Goal: Use online tool/utility: Use online tool/utility

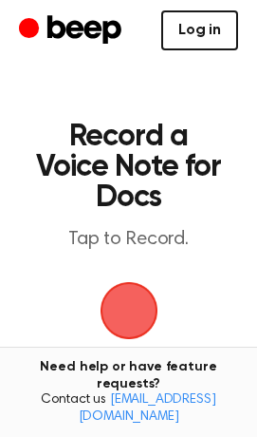
click at [219, 33] on link "Log in" at bounding box center [199, 30] width 77 height 40
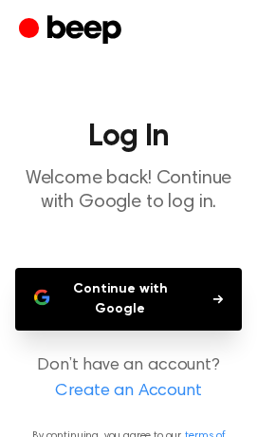
click at [138, 292] on button "Continue with Google" at bounding box center [128, 299] width 227 height 63
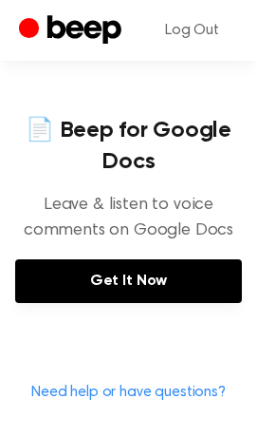
scroll to position [895, 0]
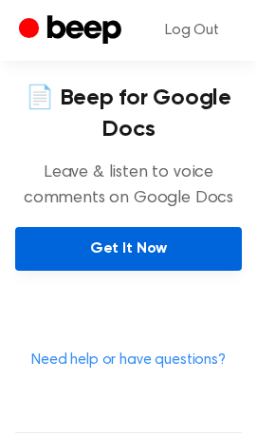
click at [70, 248] on link "Get It Now" at bounding box center [128, 249] width 227 height 44
click at [47, 245] on link "Get It Now" at bounding box center [128, 249] width 227 height 44
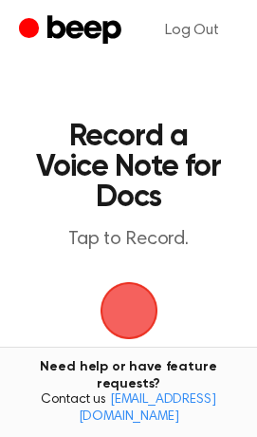
click at [144, 309] on span "button" at bounding box center [129, 310] width 92 height 92
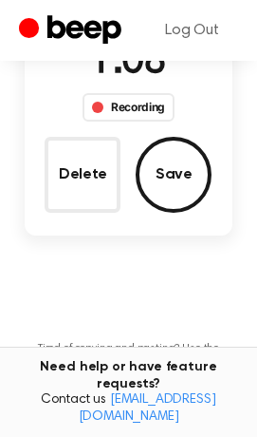
click at [109, 188] on button "Delete" at bounding box center [83, 175] width 76 height 76
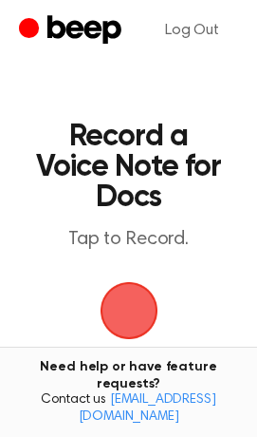
click at [142, 332] on span "button" at bounding box center [128, 309] width 73 height 73
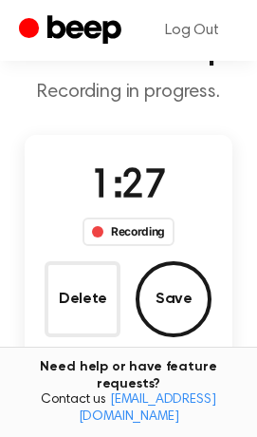
scroll to position [105, 0]
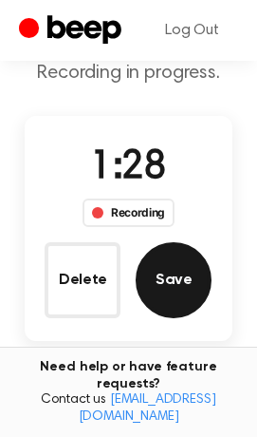
click at [173, 298] on button "Save" at bounding box center [174, 280] width 76 height 76
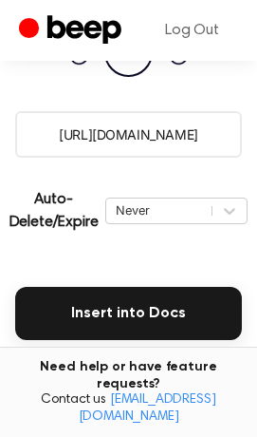
scroll to position [422, 0]
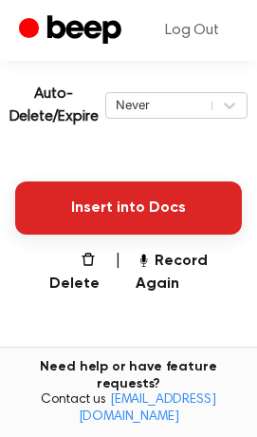
click at [87, 218] on button "Insert into Docs" at bounding box center [128, 207] width 227 height 53
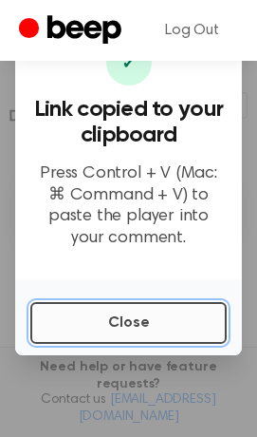
click at [101, 328] on button "Close" at bounding box center [128, 323] width 197 height 42
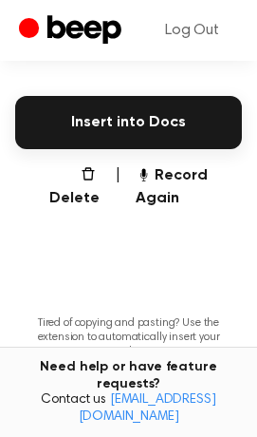
scroll to position [527, 0]
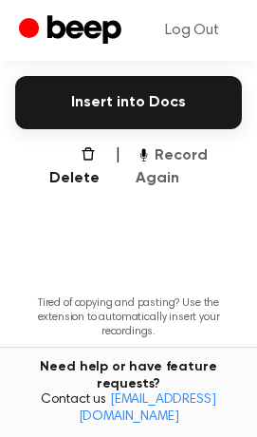
click at [156, 145] on button "Record Again" at bounding box center [189, 167] width 106 height 46
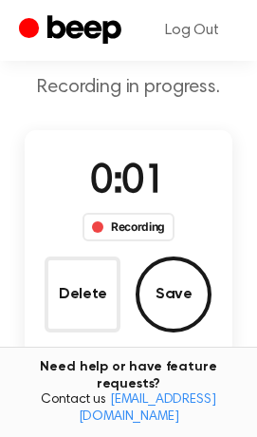
scroll to position [211, 0]
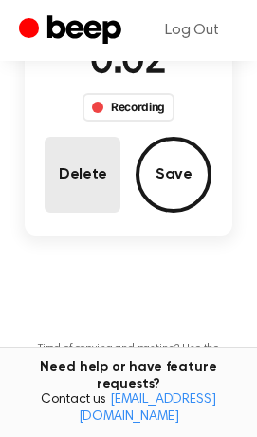
click at [95, 188] on button "Delete" at bounding box center [83, 175] width 76 height 76
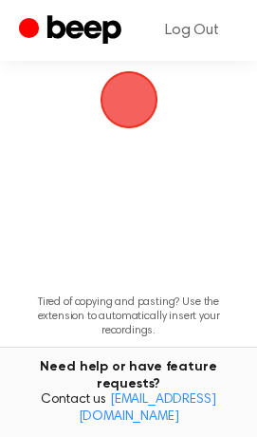
scroll to position [165, 0]
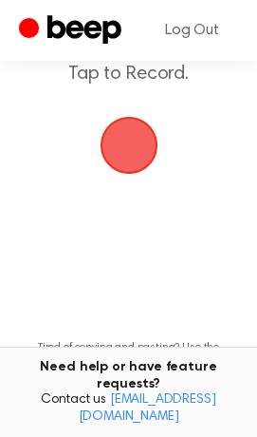
click at [130, 150] on span "button" at bounding box center [128, 145] width 85 height 85
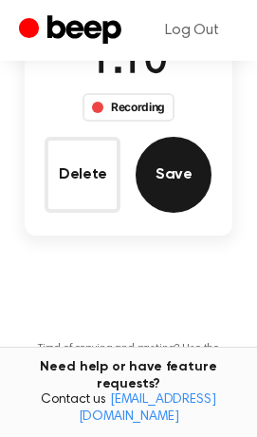
click at [189, 152] on button "Save" at bounding box center [174, 175] width 76 height 76
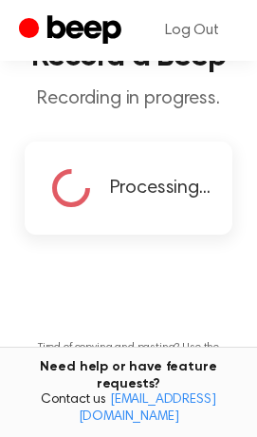
scroll to position [184, 0]
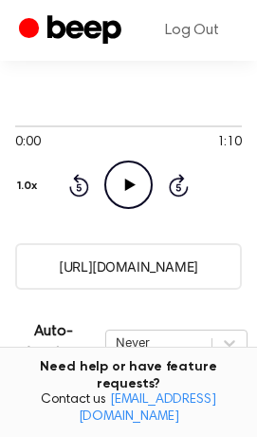
click at [135, 175] on icon "Play Audio" at bounding box center [128, 184] width 48 height 48
click at [121, 179] on icon "Pause Audio" at bounding box center [128, 184] width 48 height 48
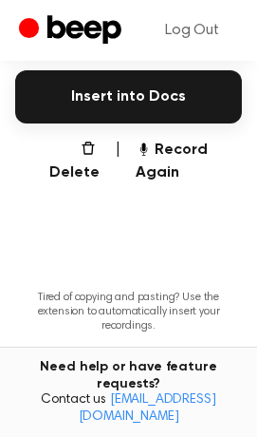
scroll to position [500, 0]
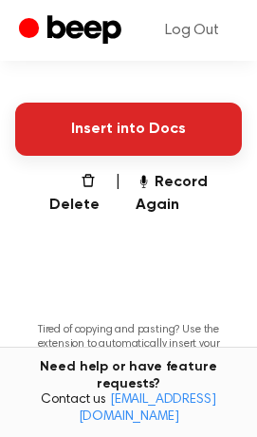
click at [103, 120] on button "Insert into Docs" at bounding box center [128, 129] width 227 height 53
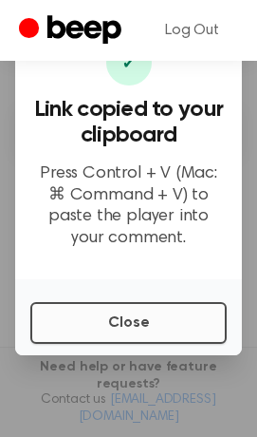
scroll to position [290, 0]
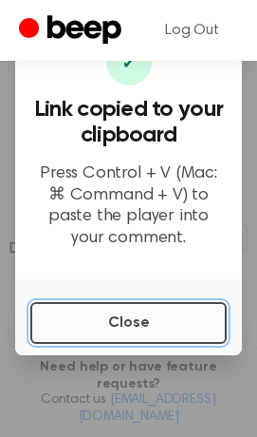
click at [112, 315] on button "Close" at bounding box center [128, 323] width 197 height 42
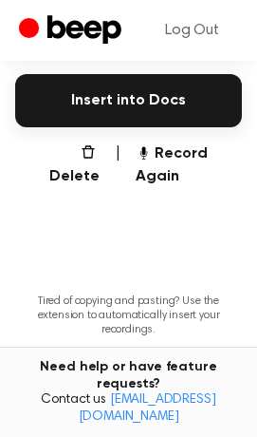
scroll to position [503, 0]
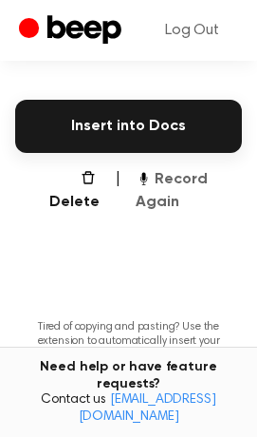
click at [180, 188] on button "Record Again" at bounding box center [189, 191] width 106 height 46
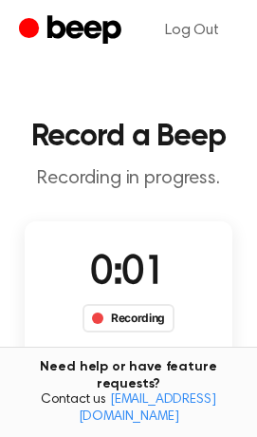
scroll to position [0, 0]
click at [104, 365] on button "Delete" at bounding box center [83, 386] width 76 height 76
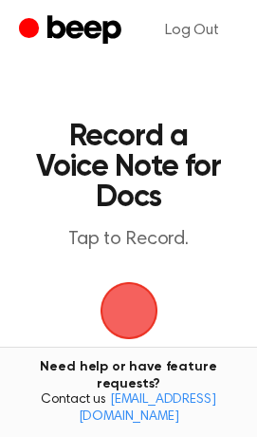
click at [127, 313] on span "button" at bounding box center [129, 311] width 62 height 62
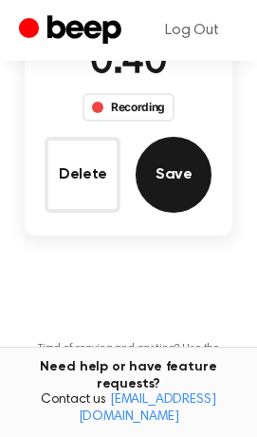
click at [183, 186] on button "Save" at bounding box center [174, 175] width 76 height 76
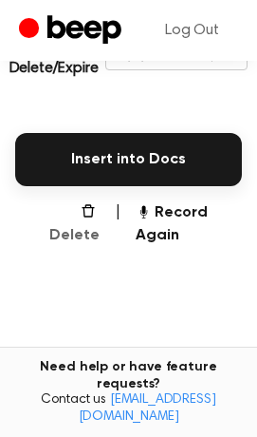
scroll to position [398, 0]
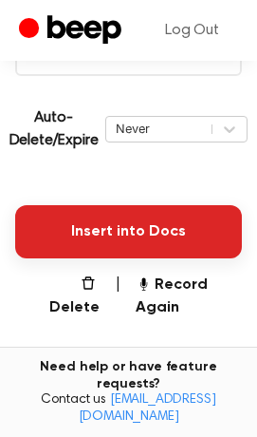
click at [94, 218] on button "Insert into Docs" at bounding box center [128, 231] width 227 height 53
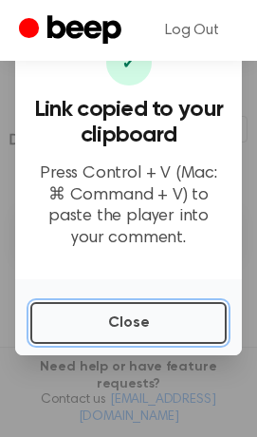
click at [96, 332] on button "Close" at bounding box center [128, 323] width 197 height 42
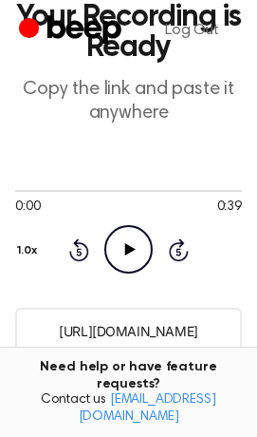
scroll to position [422, 0]
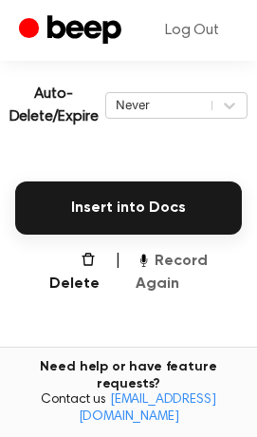
click at [144, 269] on button "Record Again" at bounding box center [189, 273] width 106 height 46
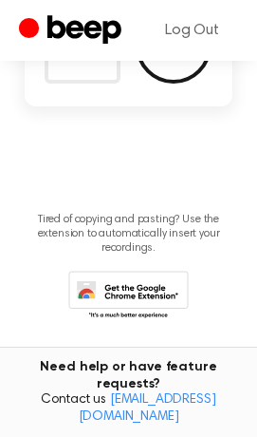
scroll to position [151, 0]
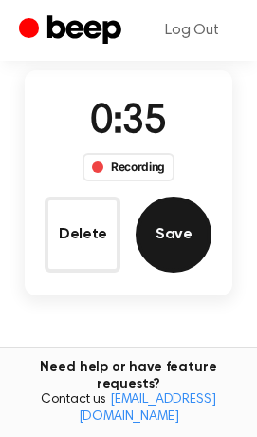
click at [182, 224] on button "Save" at bounding box center [174, 235] width 76 height 76
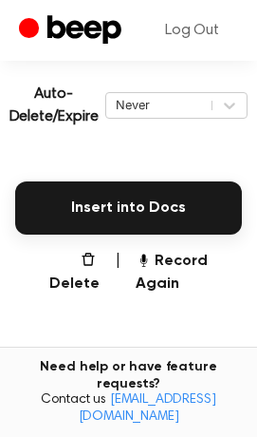
scroll to position [421, 0]
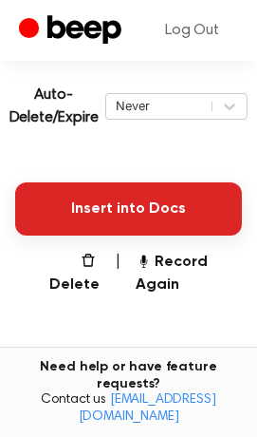
click at [68, 198] on button "Insert into Docs" at bounding box center [128, 208] width 227 height 53
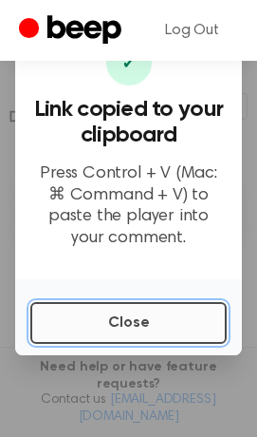
click at [100, 325] on button "Close" at bounding box center [128, 323] width 197 height 42
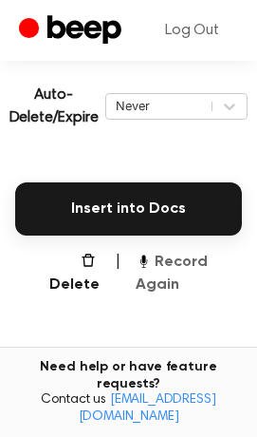
click at [162, 269] on button "Record Again" at bounding box center [189, 274] width 106 height 46
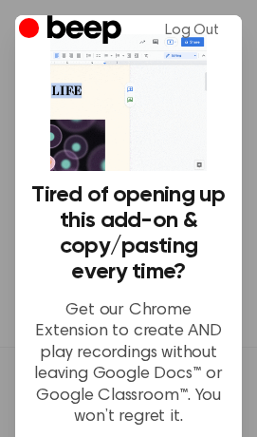
scroll to position [209, 0]
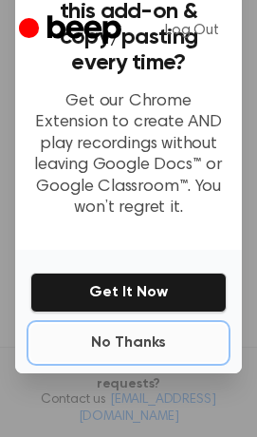
click at [109, 335] on button "No Thanks" at bounding box center [128, 343] width 197 height 38
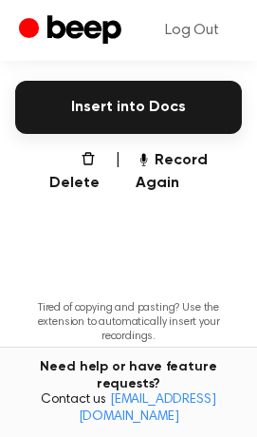
scroll to position [527, 0]
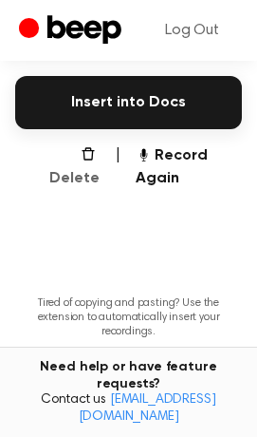
click at [78, 161] on button "Delete" at bounding box center [69, 167] width 62 height 46
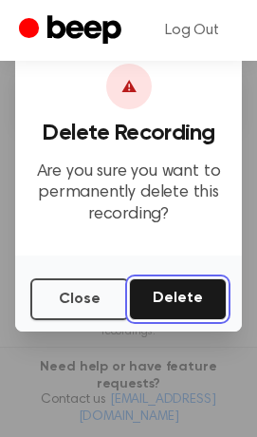
click at [187, 292] on button "Delete" at bounding box center [178, 299] width 98 height 42
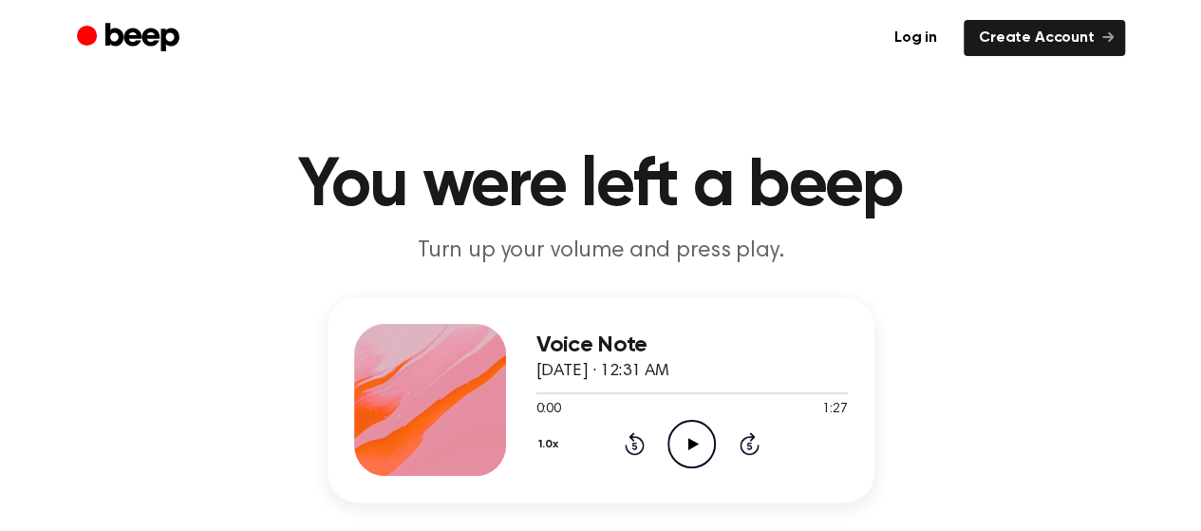
click at [695, 432] on icon "Play Audio" at bounding box center [692, 444] width 48 height 48
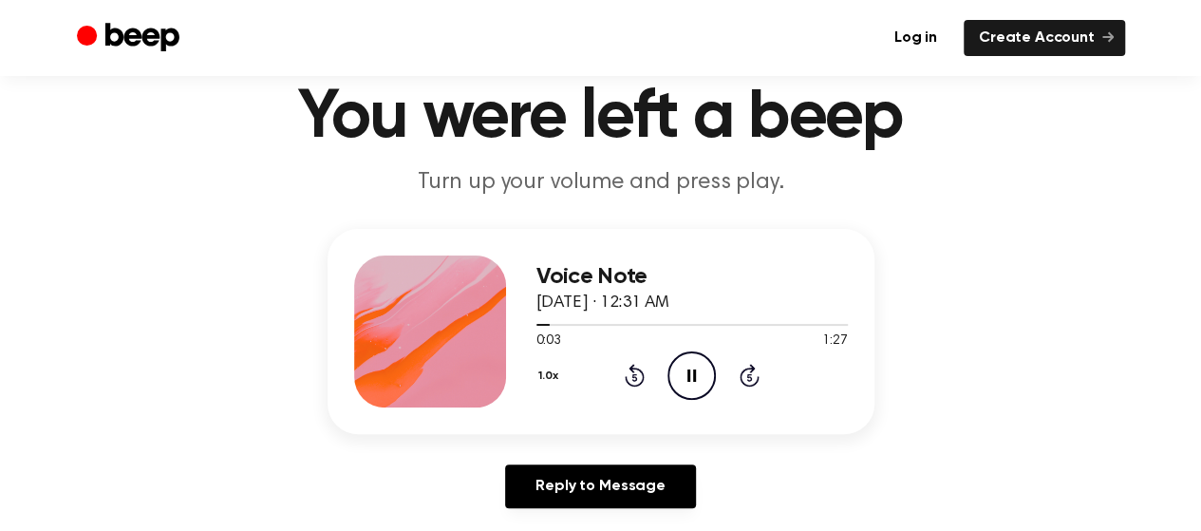
scroll to position [95, 0]
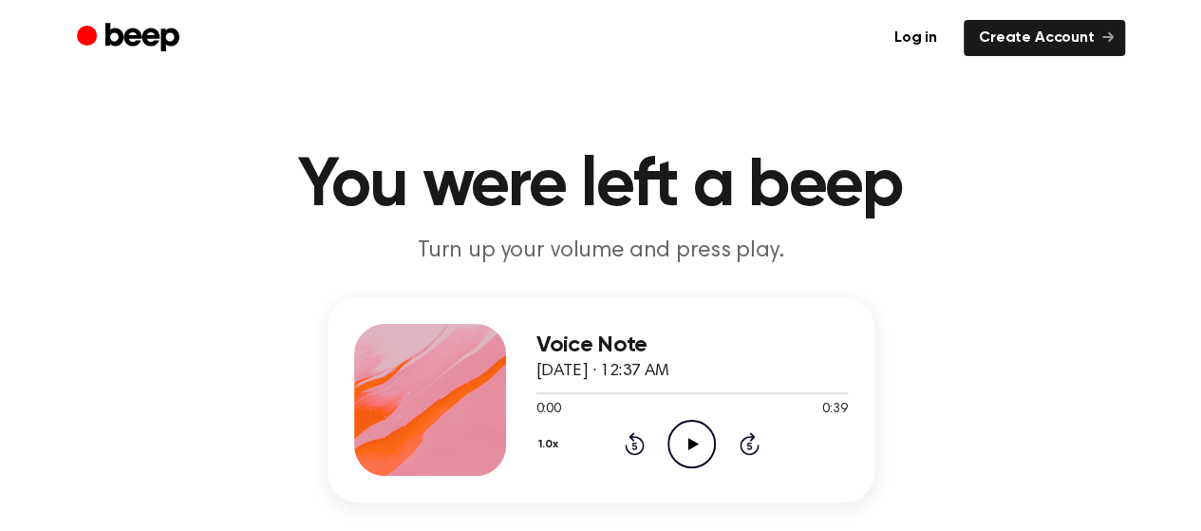
click at [689, 445] on icon "Play Audio" at bounding box center [692, 444] width 48 height 48
click at [692, 445] on icon "Play Audio" at bounding box center [692, 444] width 48 height 48
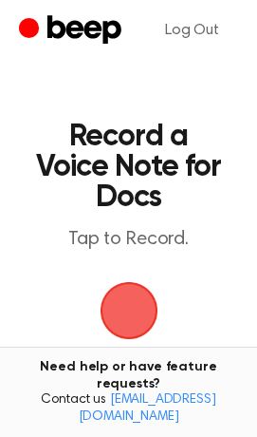
click at [130, 313] on span "button" at bounding box center [129, 311] width 58 height 58
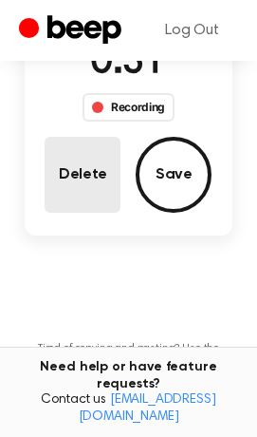
click at [97, 179] on button "Delete" at bounding box center [83, 175] width 76 height 76
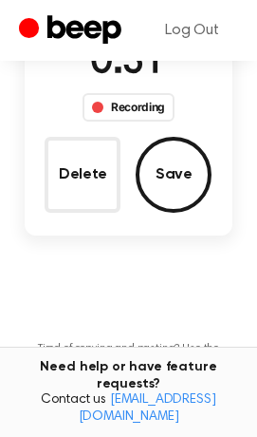
scroll to position [165, 0]
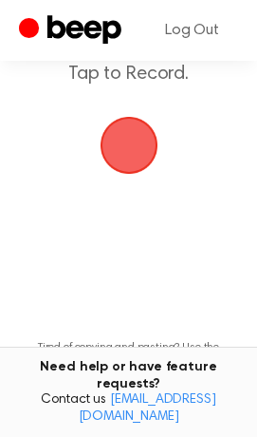
click at [138, 155] on span "button" at bounding box center [129, 145] width 53 height 53
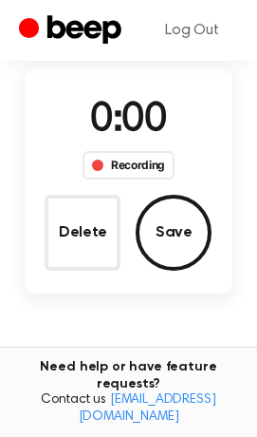
scroll to position [105, 0]
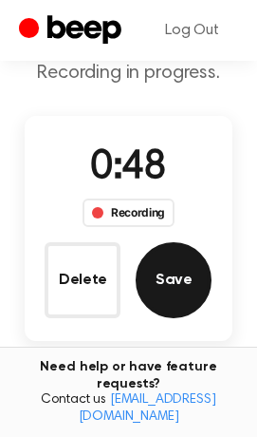
click at [193, 258] on button "Save" at bounding box center [174, 280] width 76 height 76
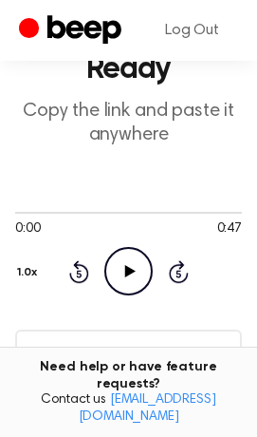
scroll to position [211, 0]
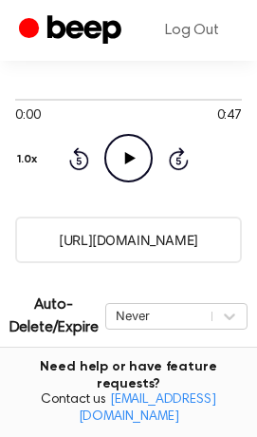
click at [85, 235] on input "https://beep.audio/s9Mk6vs" at bounding box center [128, 240] width 227 height 47
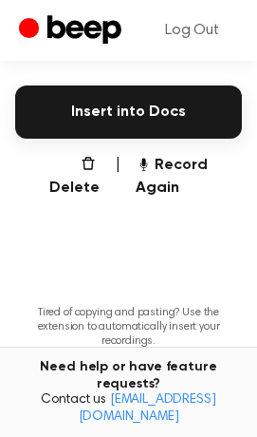
scroll to position [527, 0]
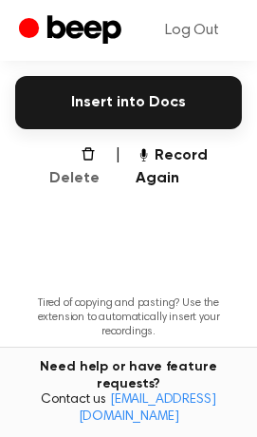
click at [84, 174] on button "Delete" at bounding box center [69, 167] width 62 height 46
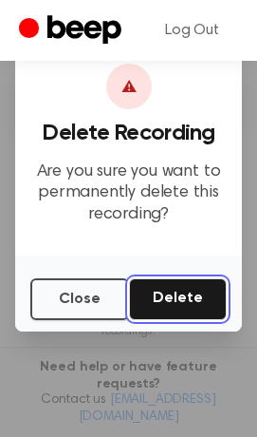
click at [162, 304] on button "Delete" at bounding box center [178, 299] width 98 height 42
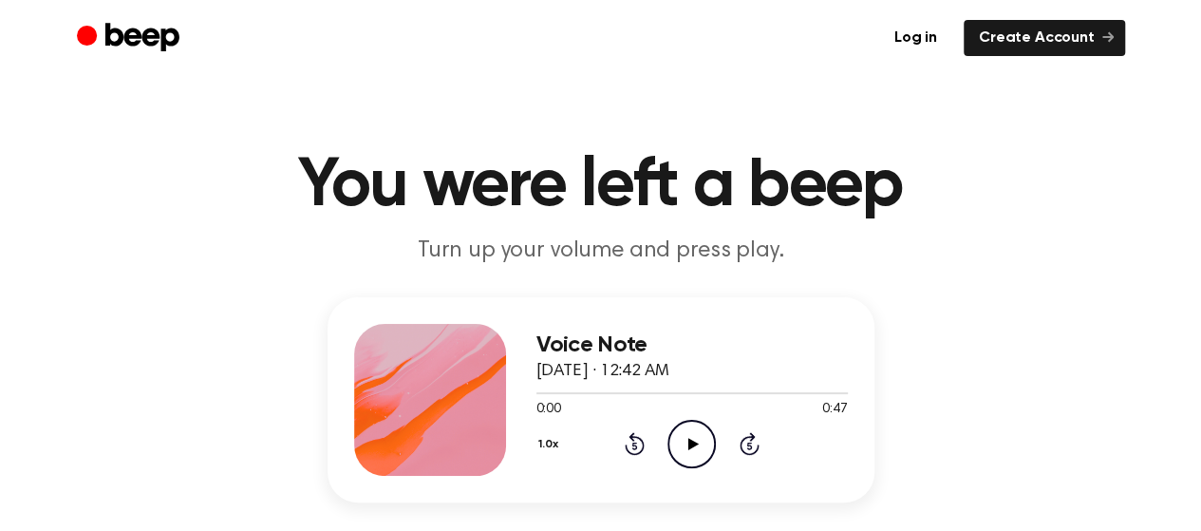
click at [676, 440] on icon "Play Audio" at bounding box center [692, 444] width 48 height 48
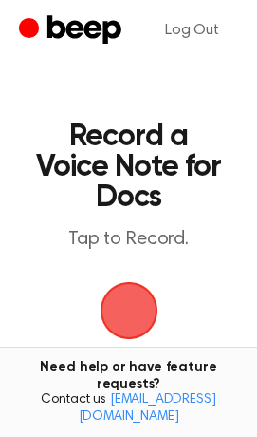
drag, startPoint x: 128, startPoint y: 317, endPoint x: 135, endPoint y: 307, distance: 12.4
click at [125, 314] on span "button" at bounding box center [128, 310] width 70 height 70
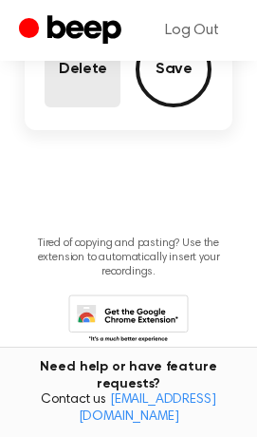
click at [93, 92] on button "Delete" at bounding box center [83, 69] width 76 height 76
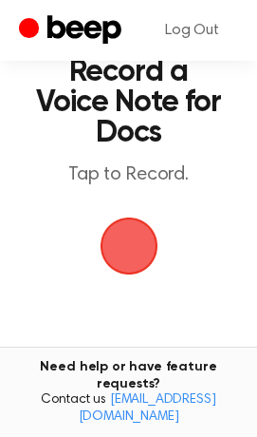
scroll to position [59, 0]
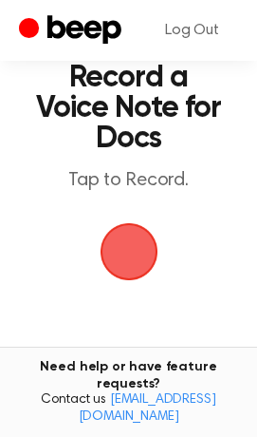
click at [123, 265] on span "button" at bounding box center [129, 252] width 58 height 58
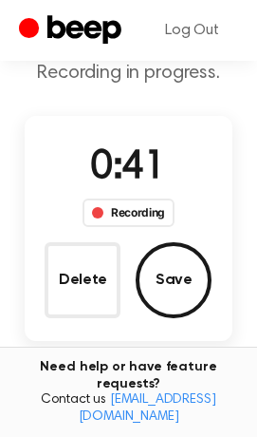
click at [92, 277] on button "Delete" at bounding box center [83, 280] width 76 height 76
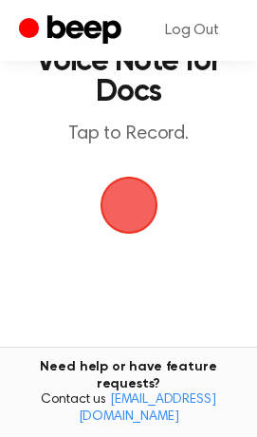
scroll to position [59, 0]
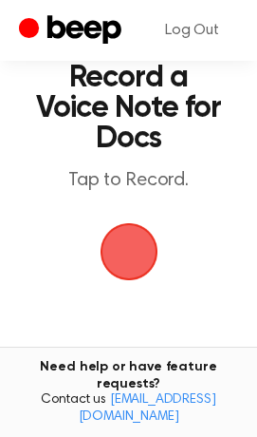
click at [127, 255] on span "button" at bounding box center [129, 252] width 58 height 58
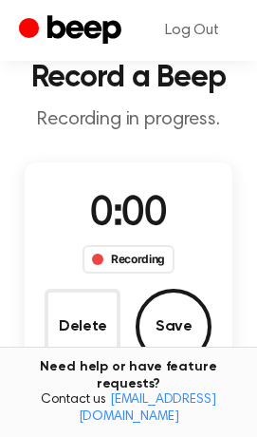
scroll to position [105, 0]
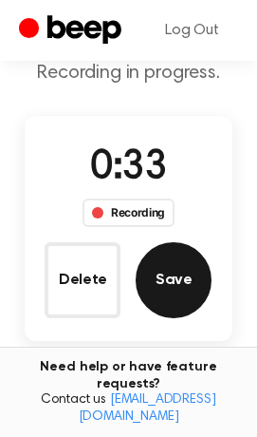
click at [164, 286] on button "Save" at bounding box center [174, 280] width 76 height 76
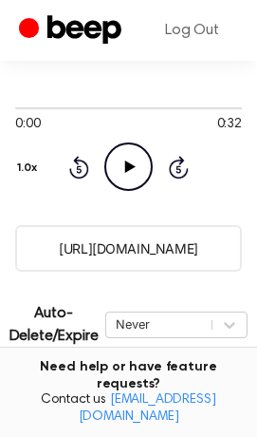
scroll to position [211, 0]
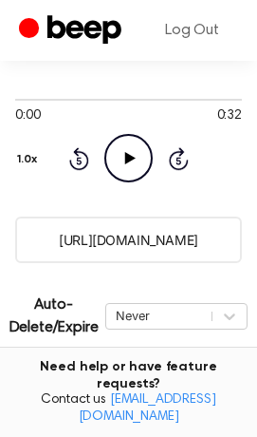
click at [114, 240] on input "https://beep.audio/SUof9Sj" at bounding box center [128, 240] width 227 height 47
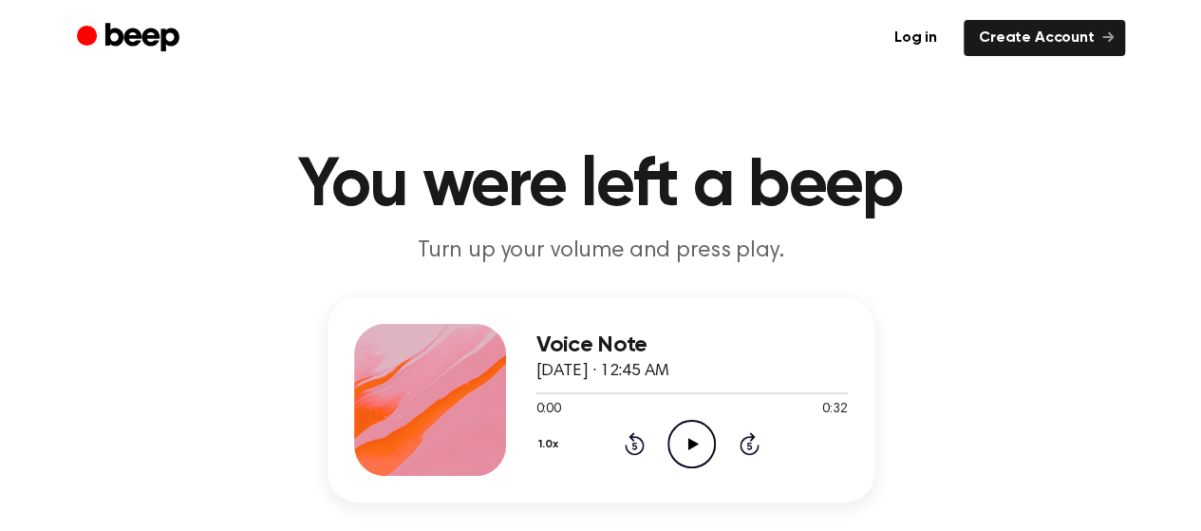
click at [703, 451] on icon "Play Audio" at bounding box center [692, 444] width 48 height 48
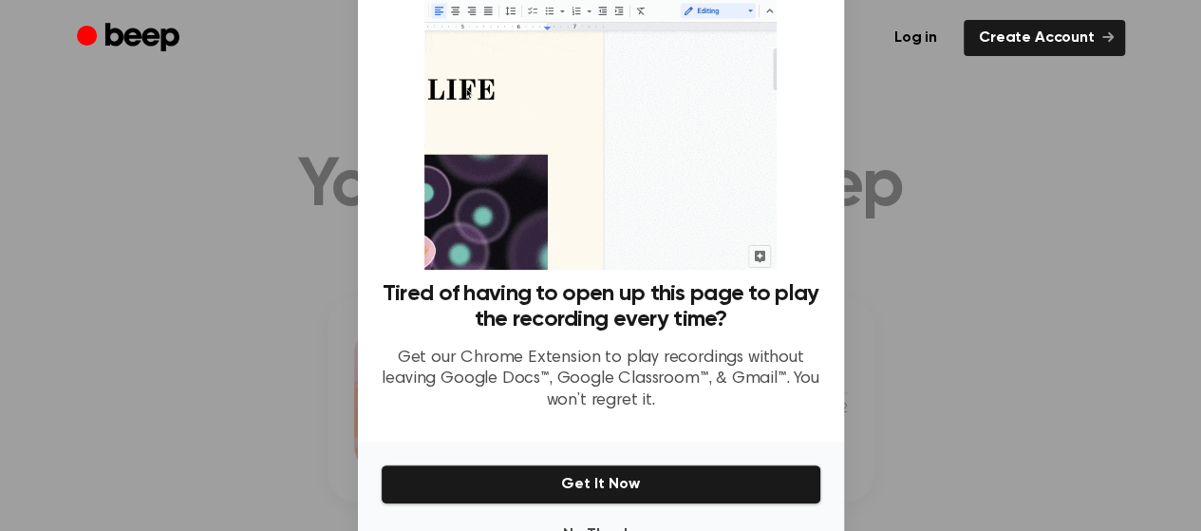
scroll to position [154, 0]
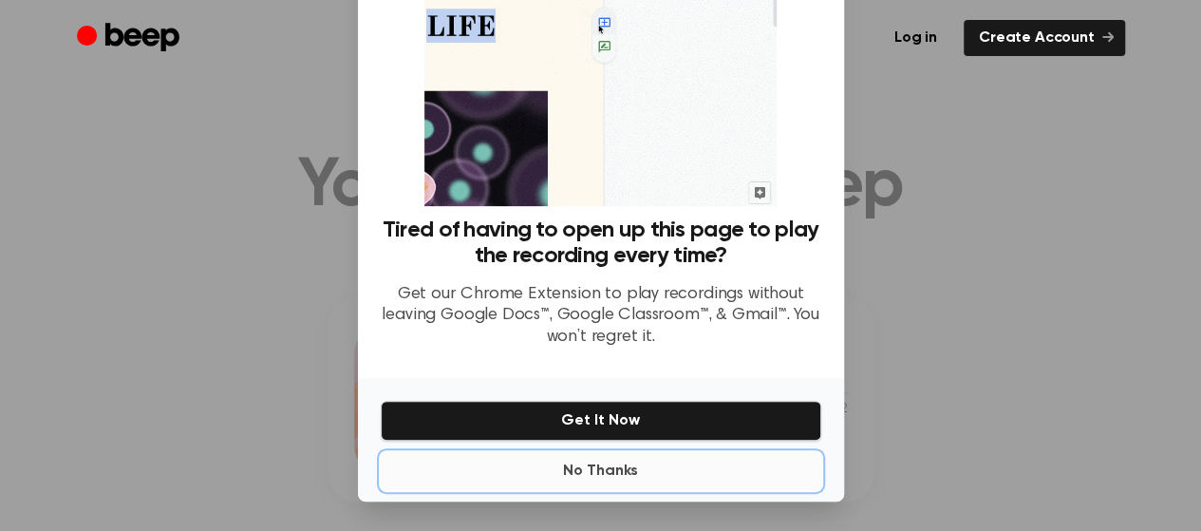
click at [575, 475] on button "No Thanks" at bounding box center [601, 471] width 441 height 38
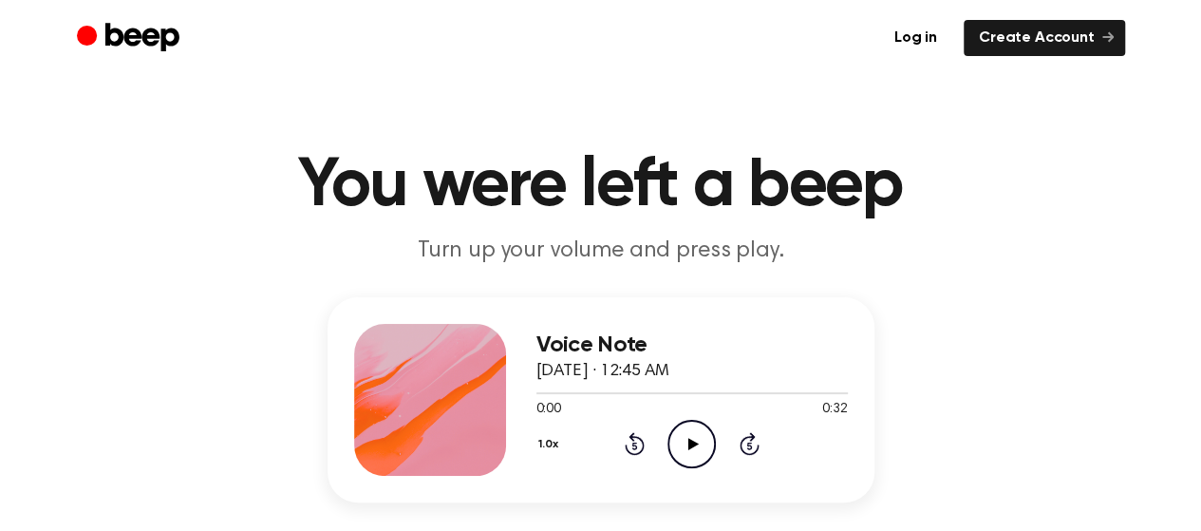
click at [678, 464] on icon "Play Audio" at bounding box center [692, 444] width 48 height 48
